Goal: Browse casually: Explore the website without a specific task or goal

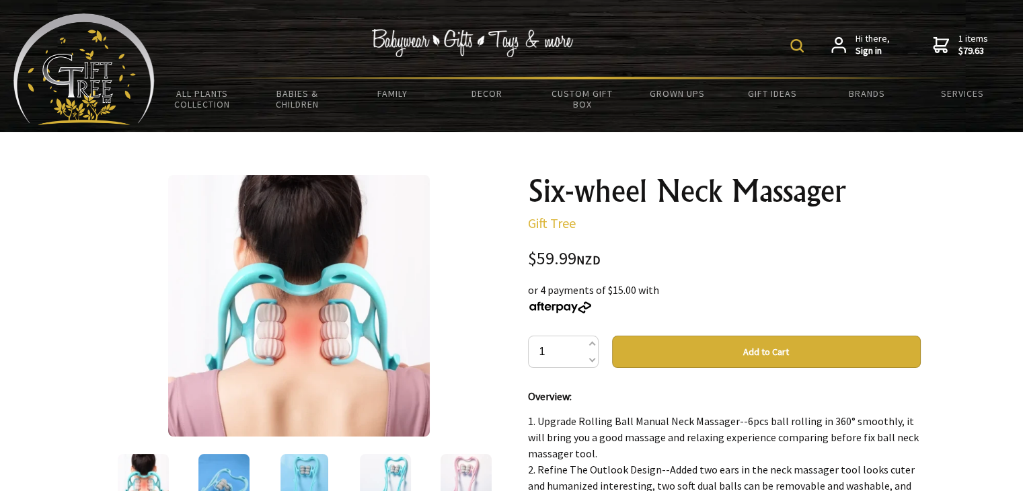
drag, startPoint x: 598, startPoint y: 259, endPoint x: 520, endPoint y: 260, distance: 77.3
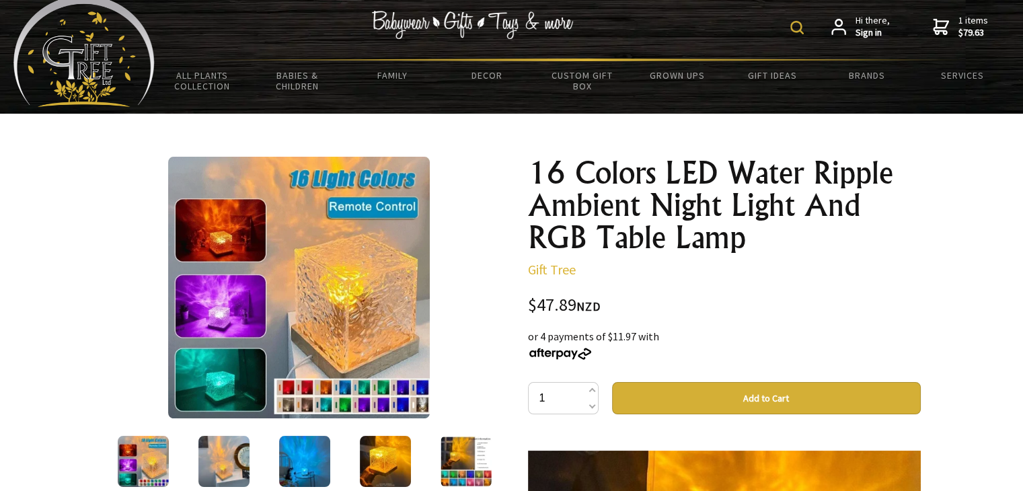
drag, startPoint x: 517, startPoint y: 299, endPoint x: 606, endPoint y: 302, distance: 88.8
copy div "$47.89 NZD"
